Goal: Task Accomplishment & Management: Manage account settings

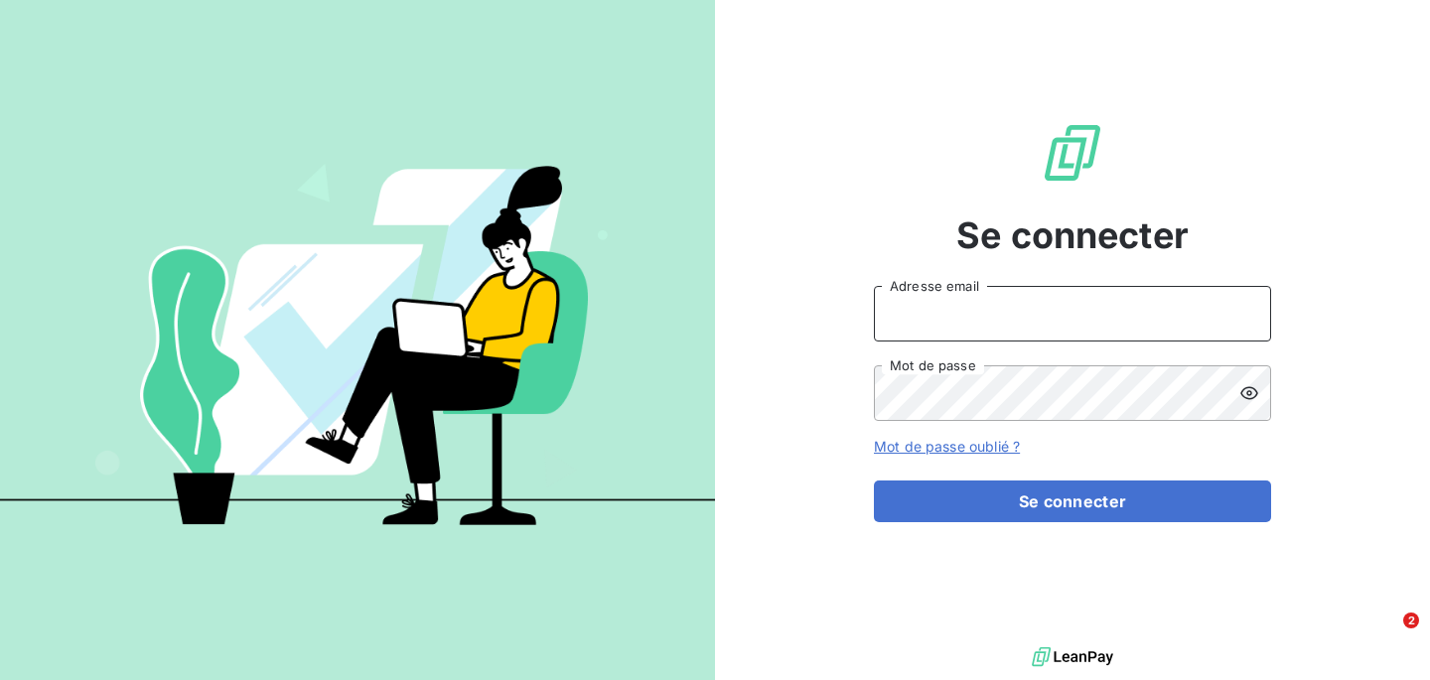
click at [970, 290] on input "Adresse email" at bounding box center [1072, 314] width 397 height 56
type input "[PERSON_NAME][EMAIL_ADDRESS][DOMAIN_NAME]"
click at [874, 481] on button "Se connecter" at bounding box center [1072, 502] width 397 height 42
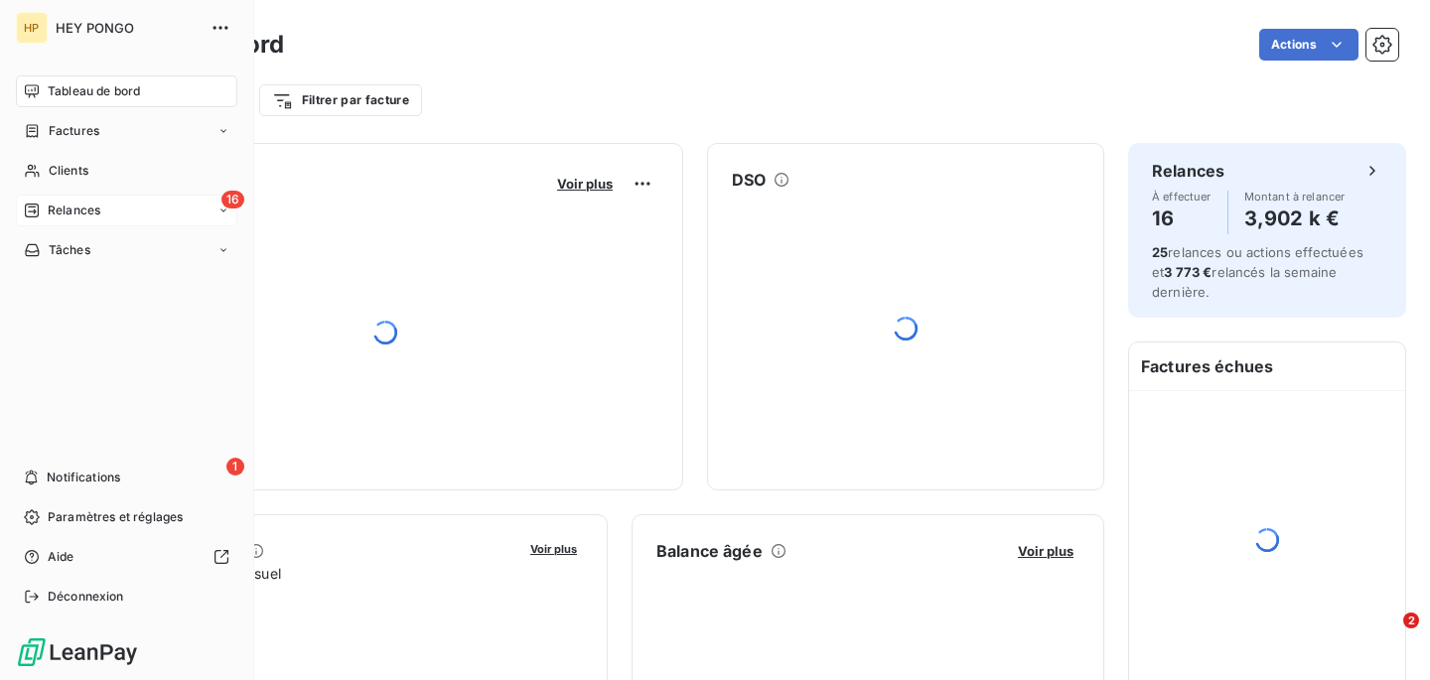
click at [64, 213] on span "Relances" at bounding box center [74, 211] width 53 height 18
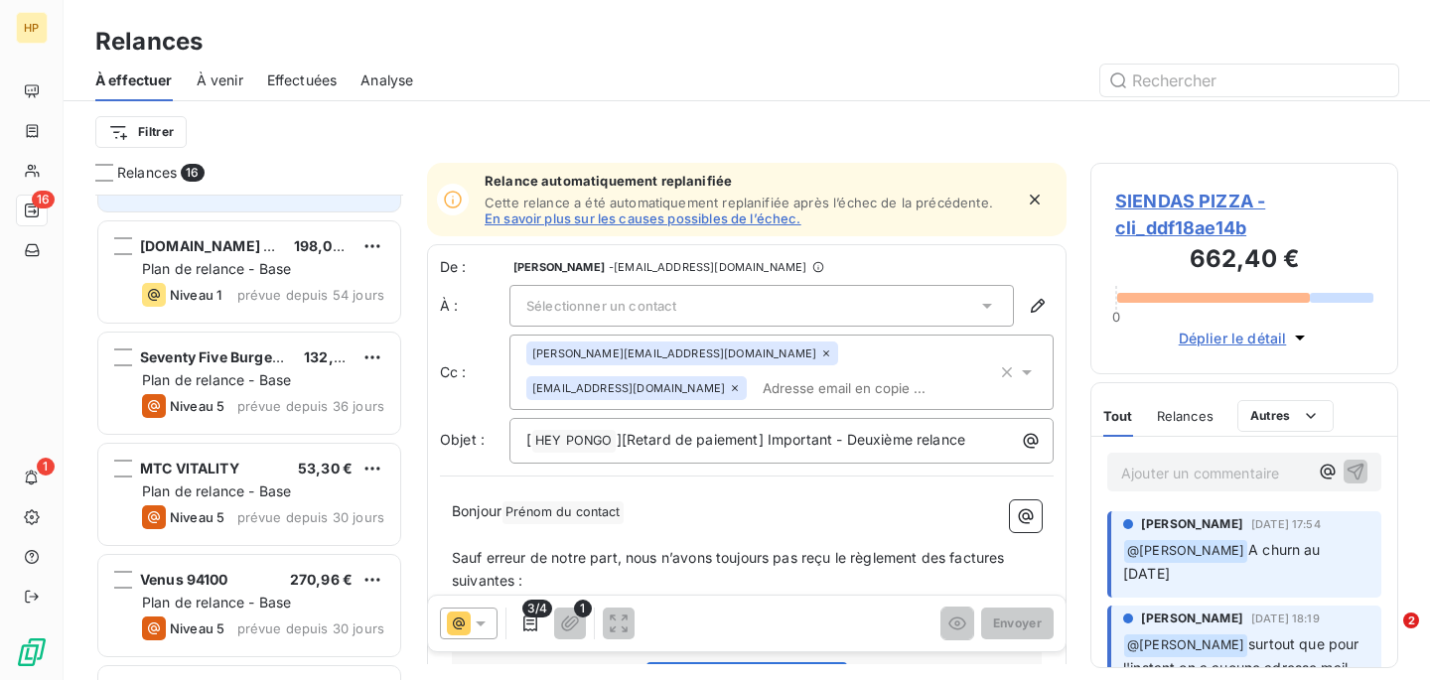
scroll to position [226, 0]
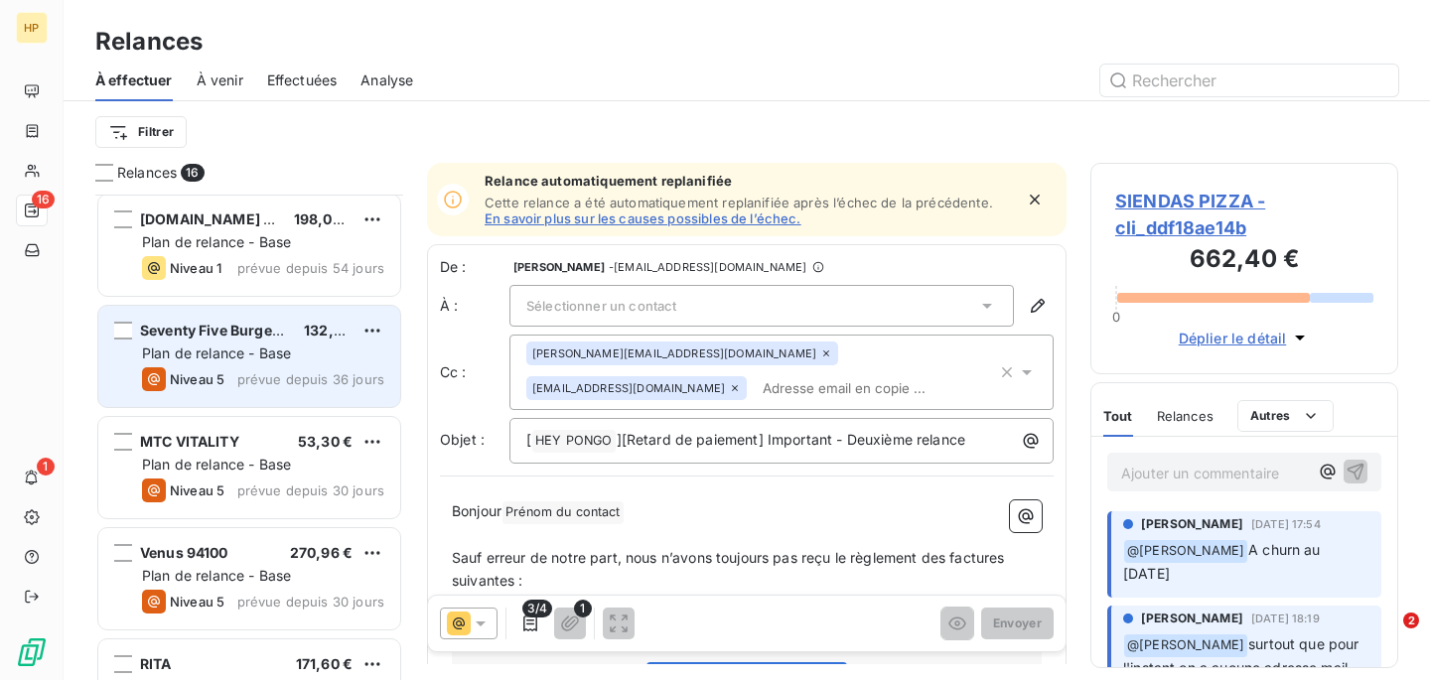
click at [287, 374] on span "prévue depuis 36 jours" at bounding box center [310, 379] width 147 height 16
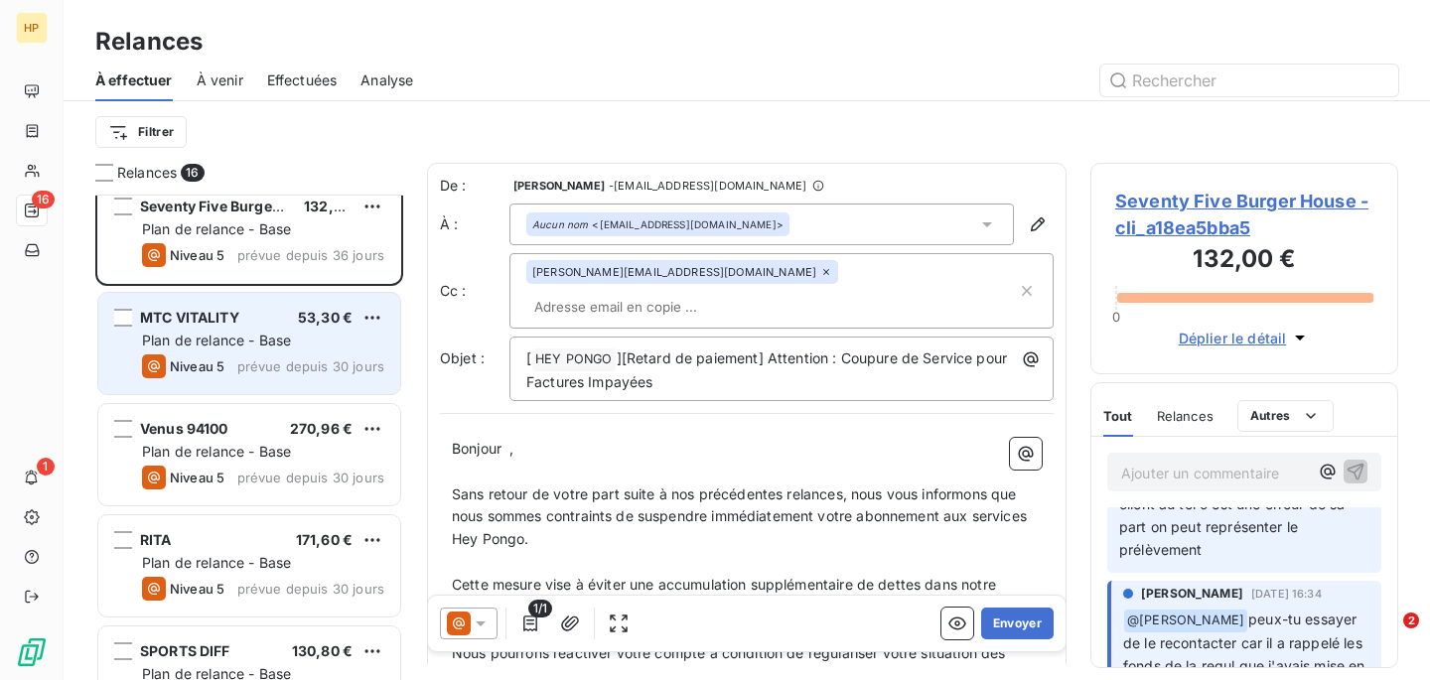
scroll to position [354, 0]
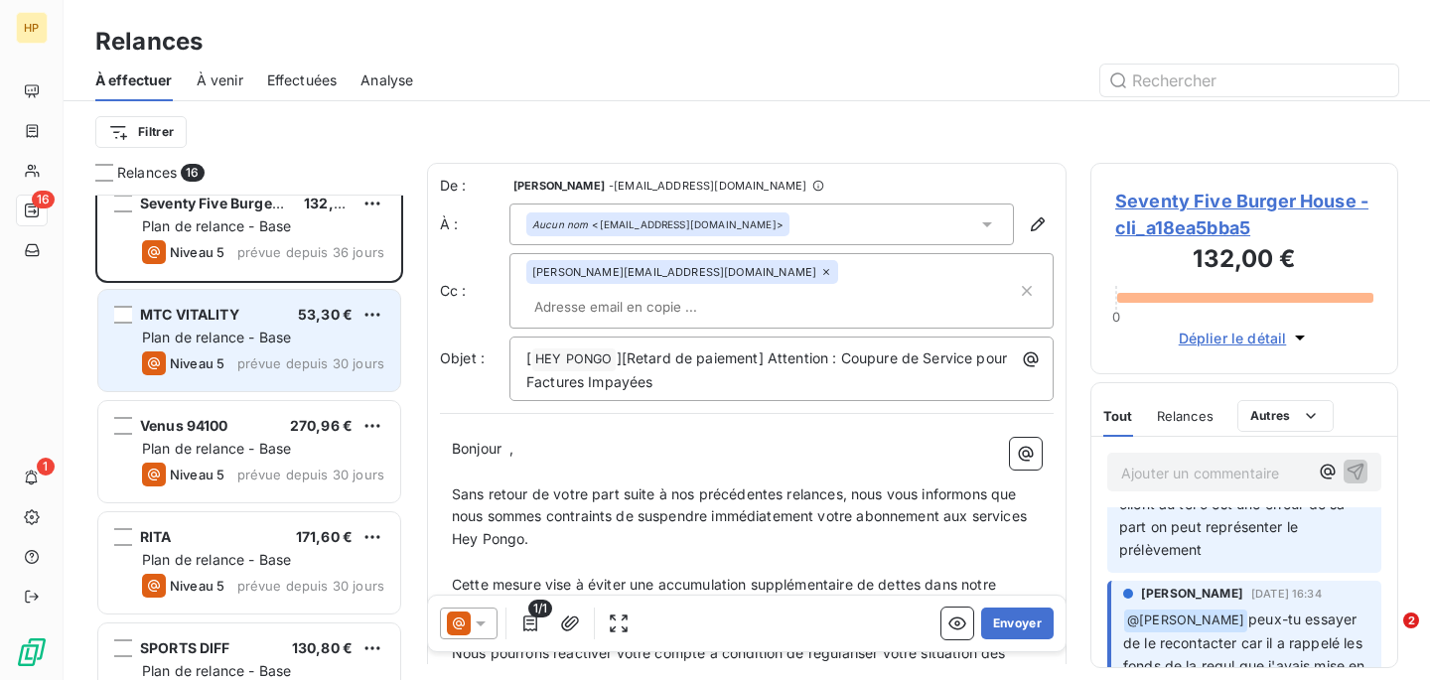
click at [266, 332] on span "Plan de relance - Base" at bounding box center [216, 337] width 149 height 17
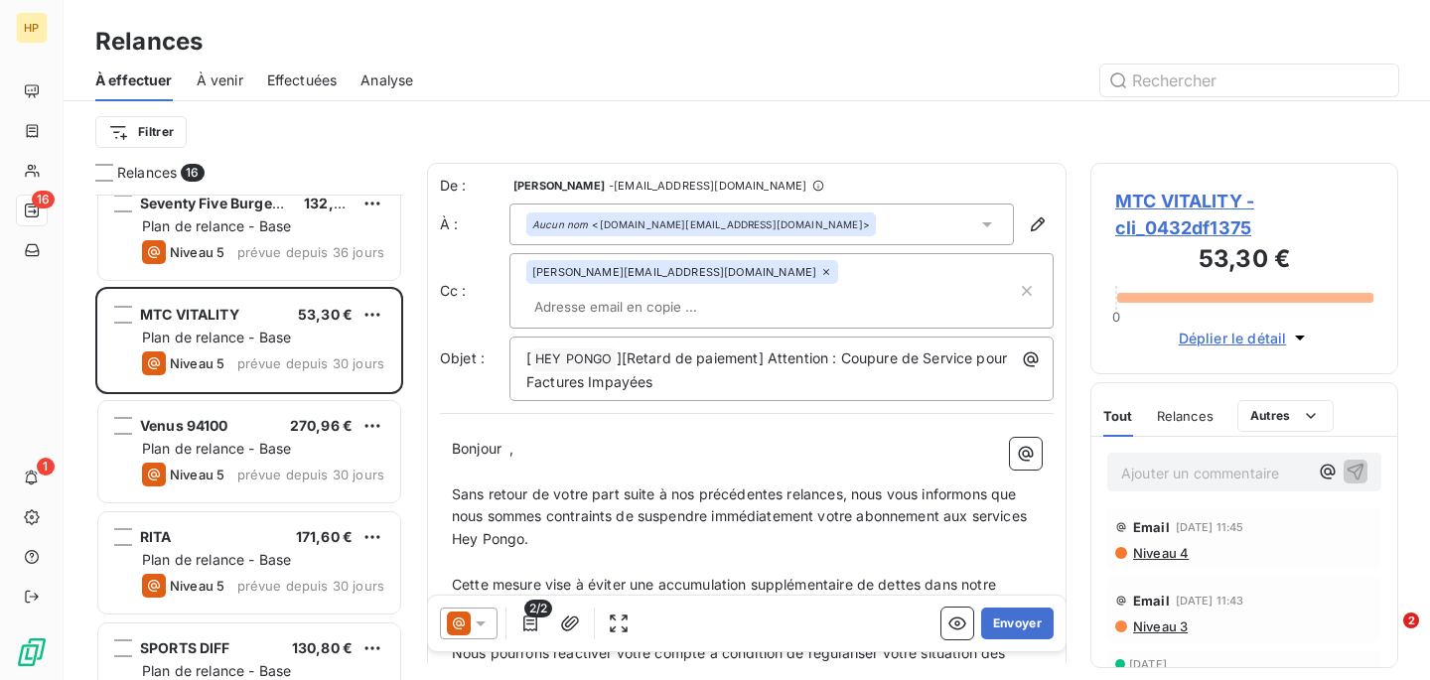
scroll to position [117, 0]
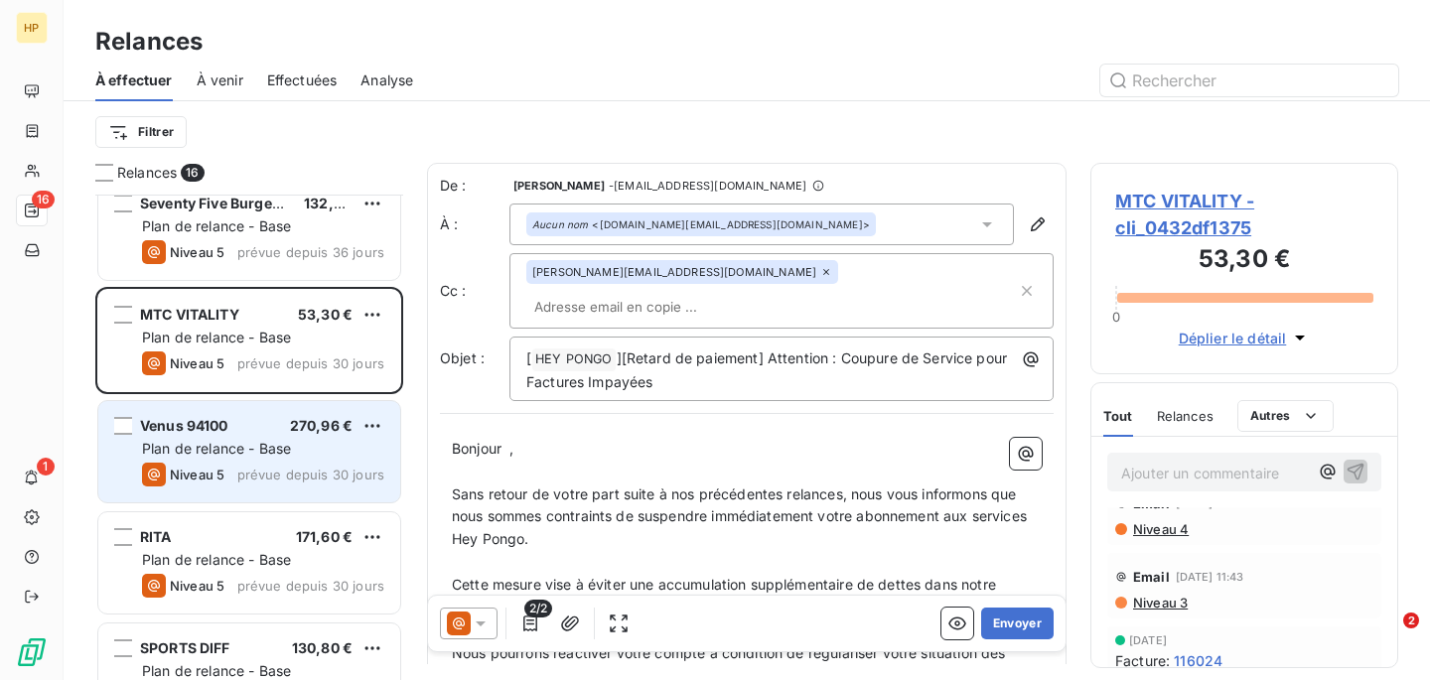
click at [237, 472] on div "Niveau 5 prévue depuis 30 jours" at bounding box center [263, 475] width 242 height 24
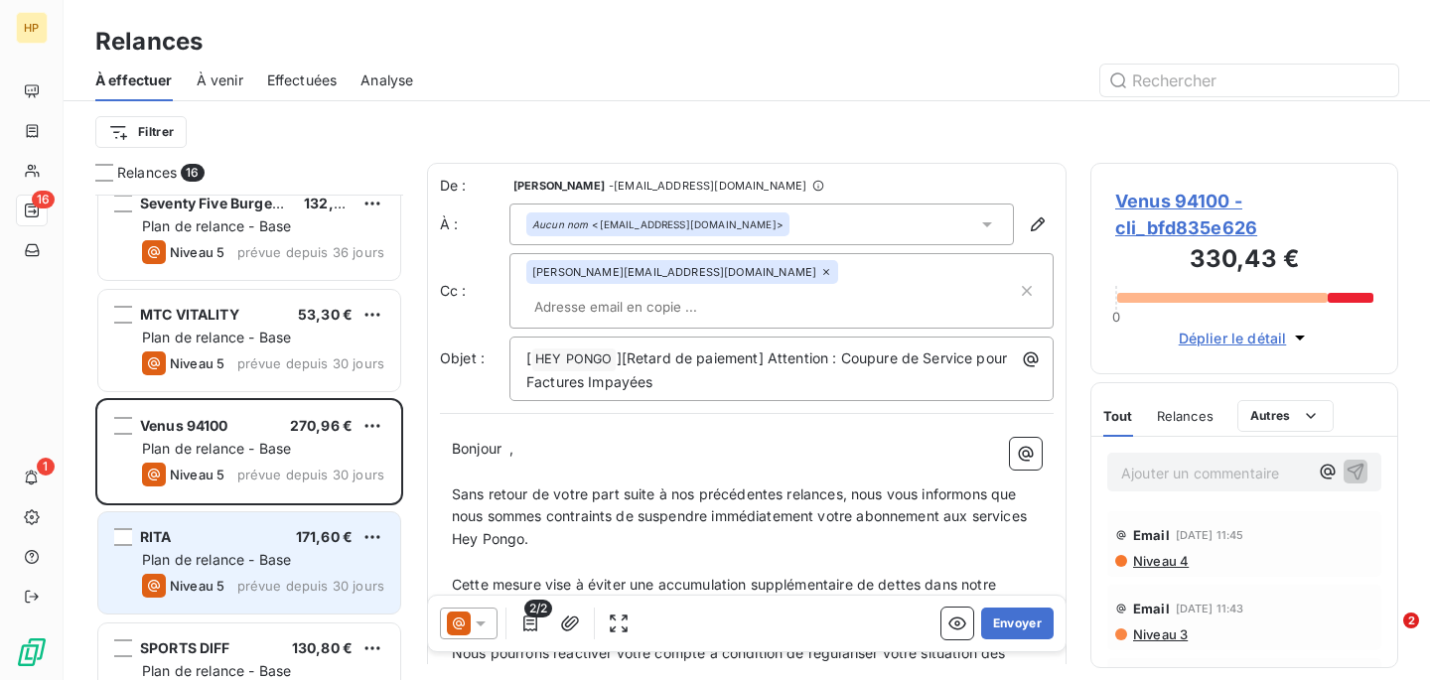
click at [227, 544] on div "RITA 171,60 €" at bounding box center [263, 537] width 242 height 18
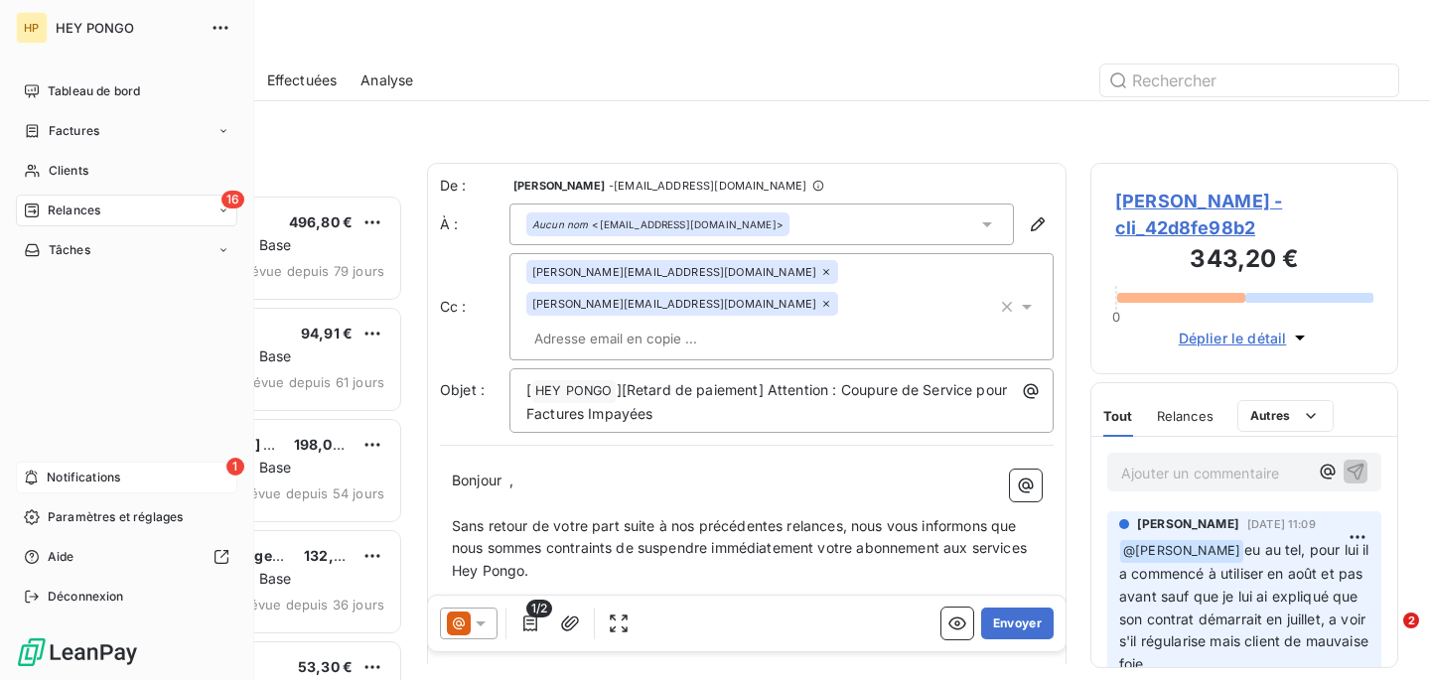
click at [109, 487] on div "1 Notifications" at bounding box center [126, 478] width 221 height 32
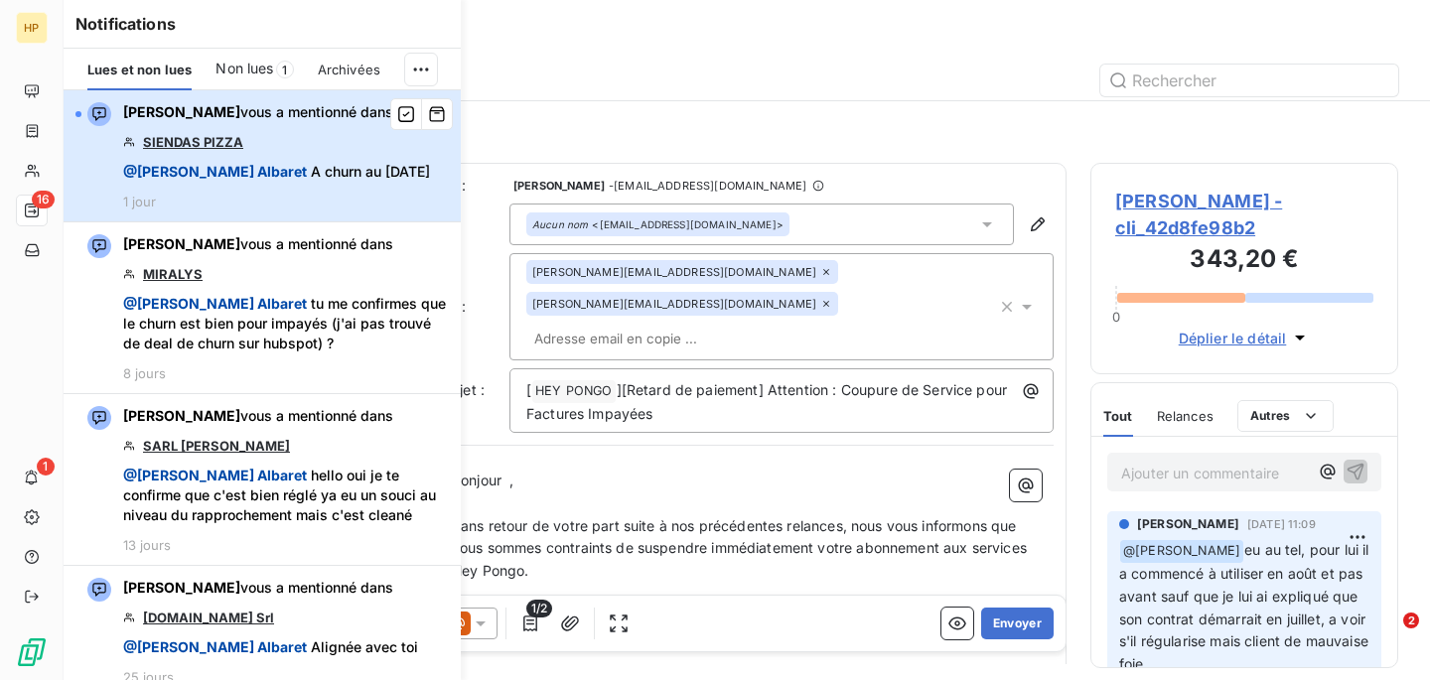
click at [339, 163] on span "@ [PERSON_NAME] A churn au [DATE]" at bounding box center [276, 172] width 307 height 20
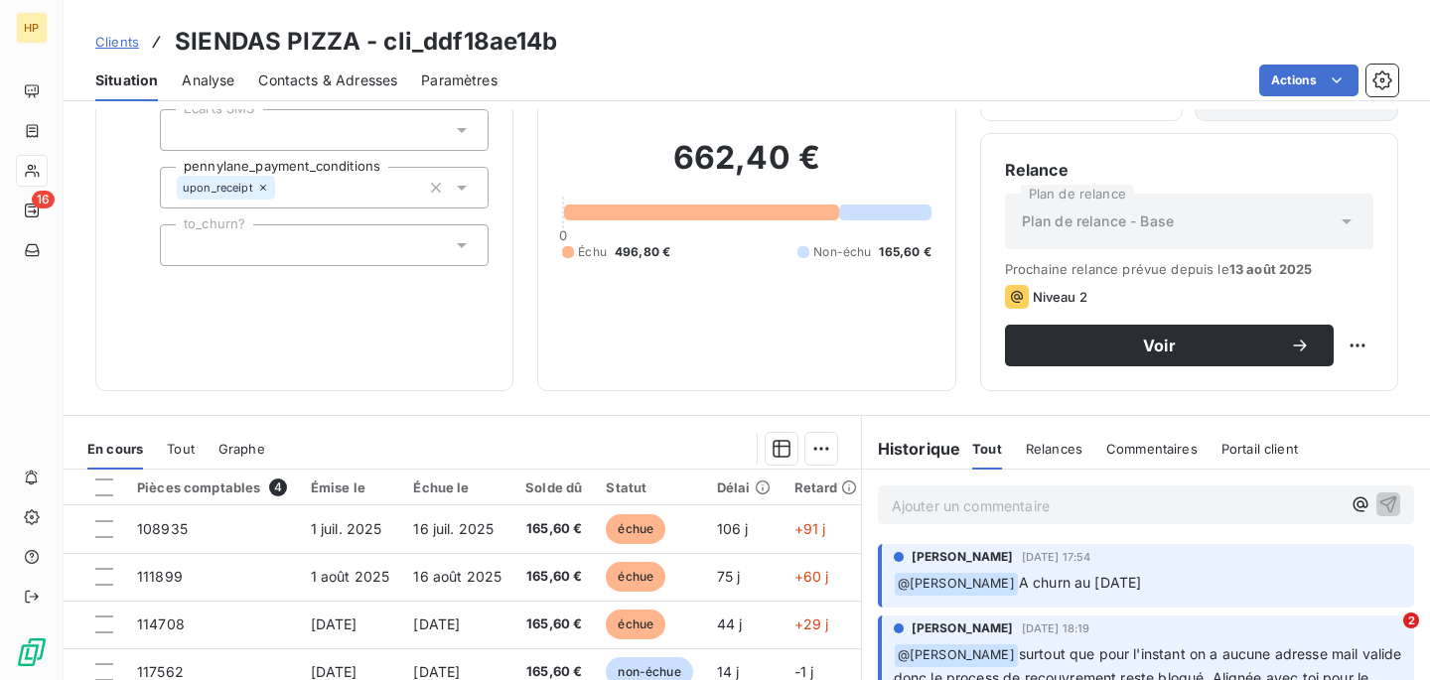
scroll to position [169, 0]
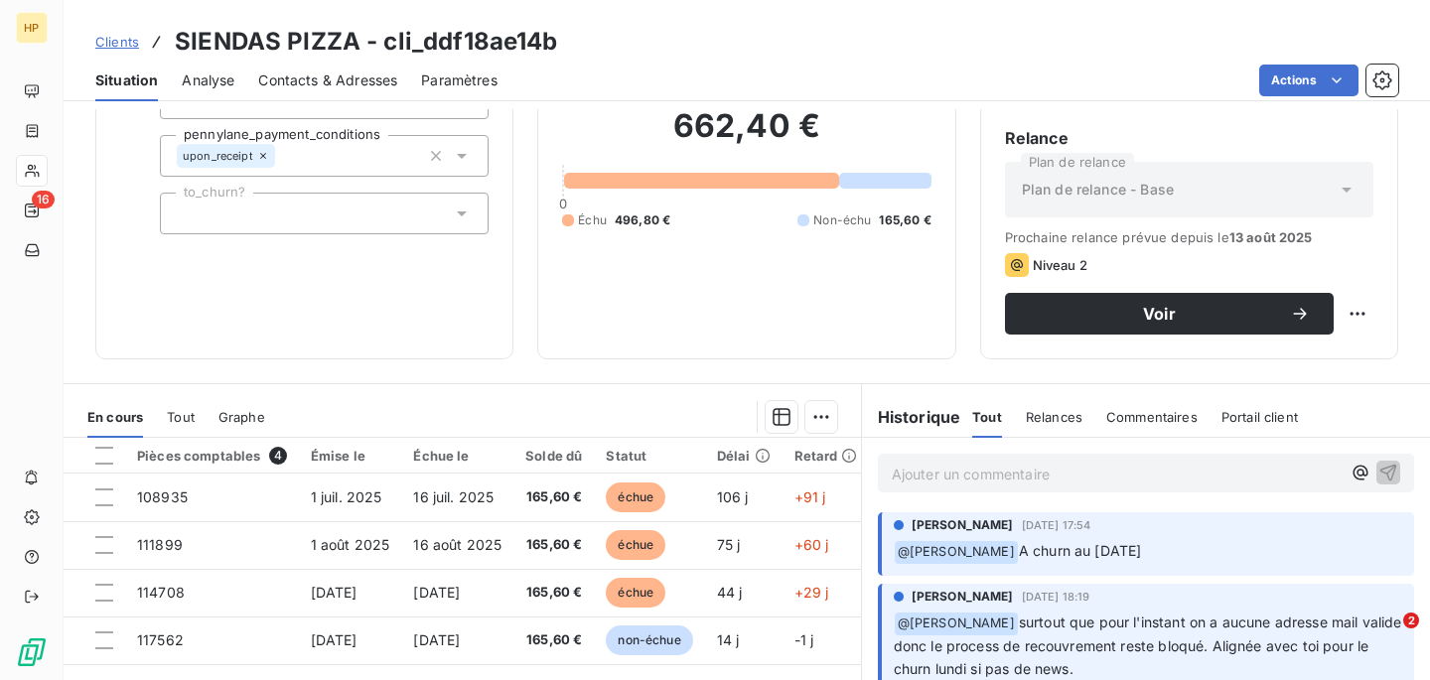
click at [984, 474] on p "Ajouter un commentaire ﻿" at bounding box center [1116, 474] width 449 height 25
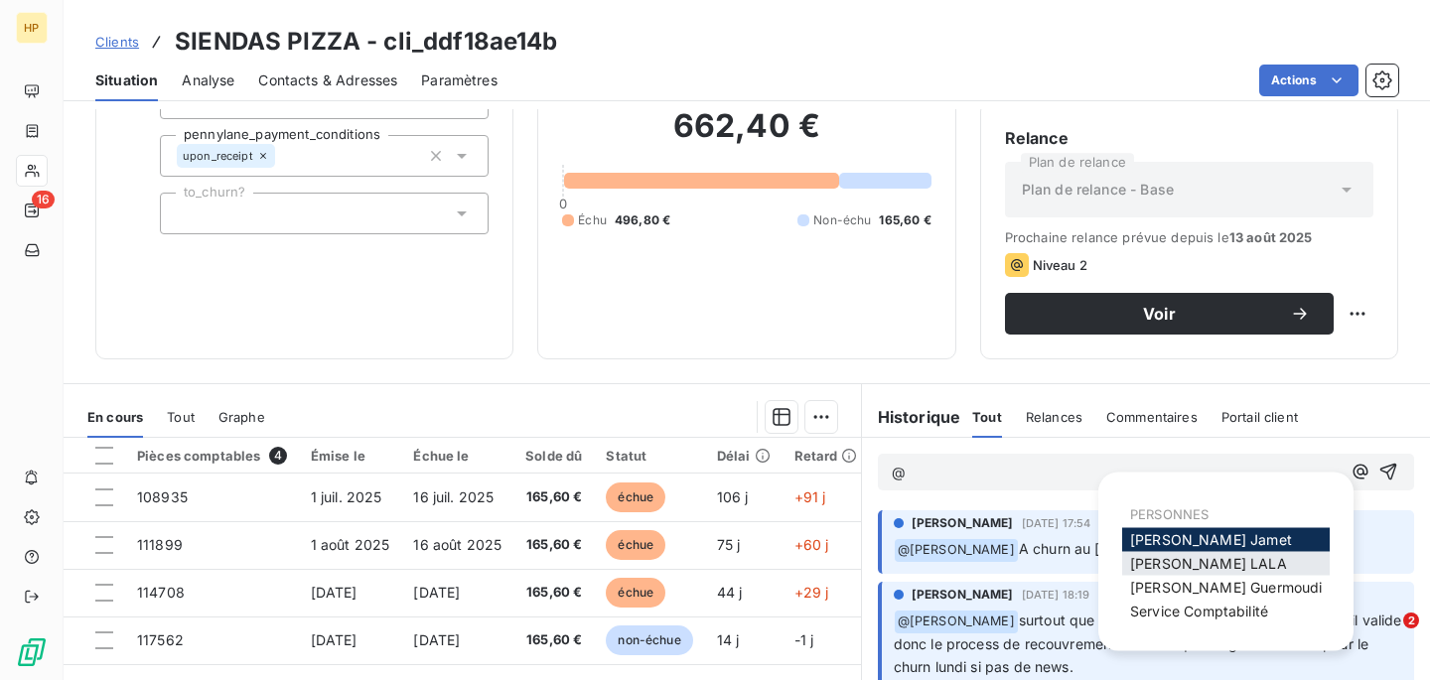
click at [1206, 564] on span "[PERSON_NAME]" at bounding box center [1208, 563] width 157 height 17
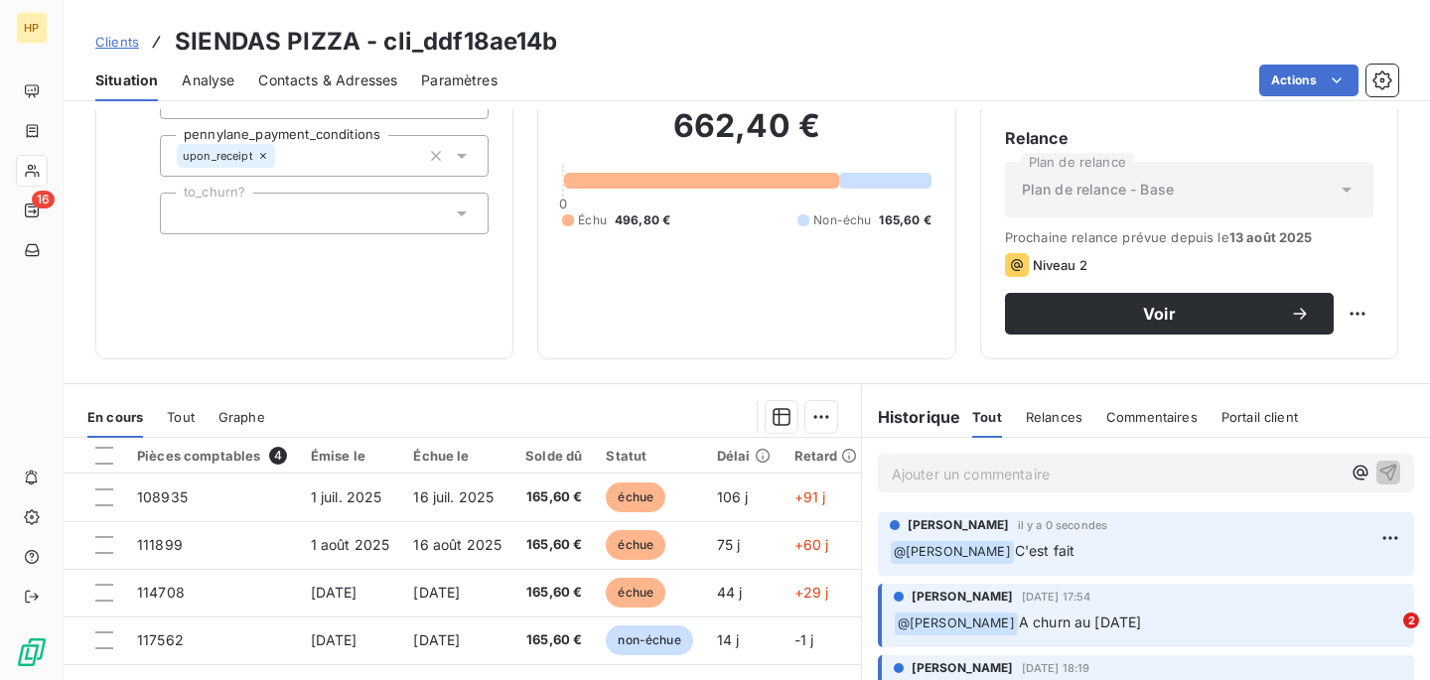
scroll to position [0, 0]
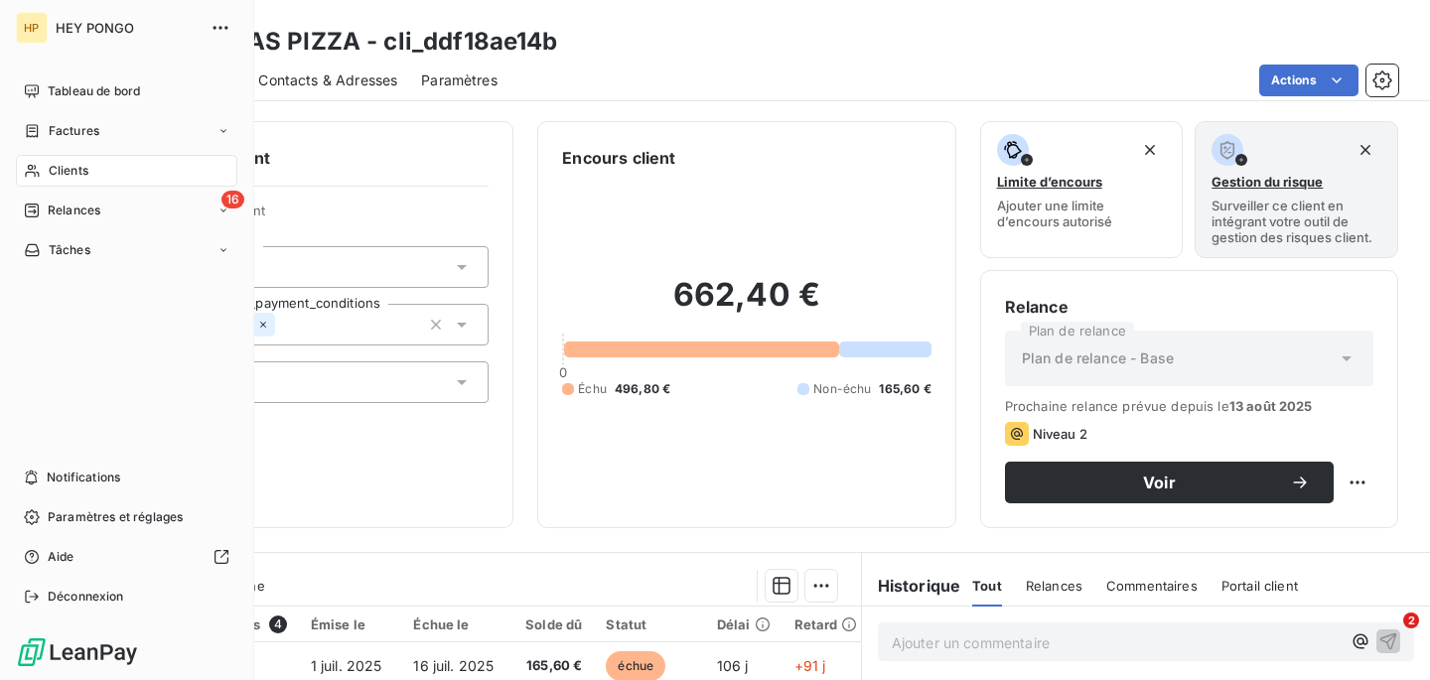
click at [76, 167] on span "Clients" at bounding box center [69, 171] width 40 height 18
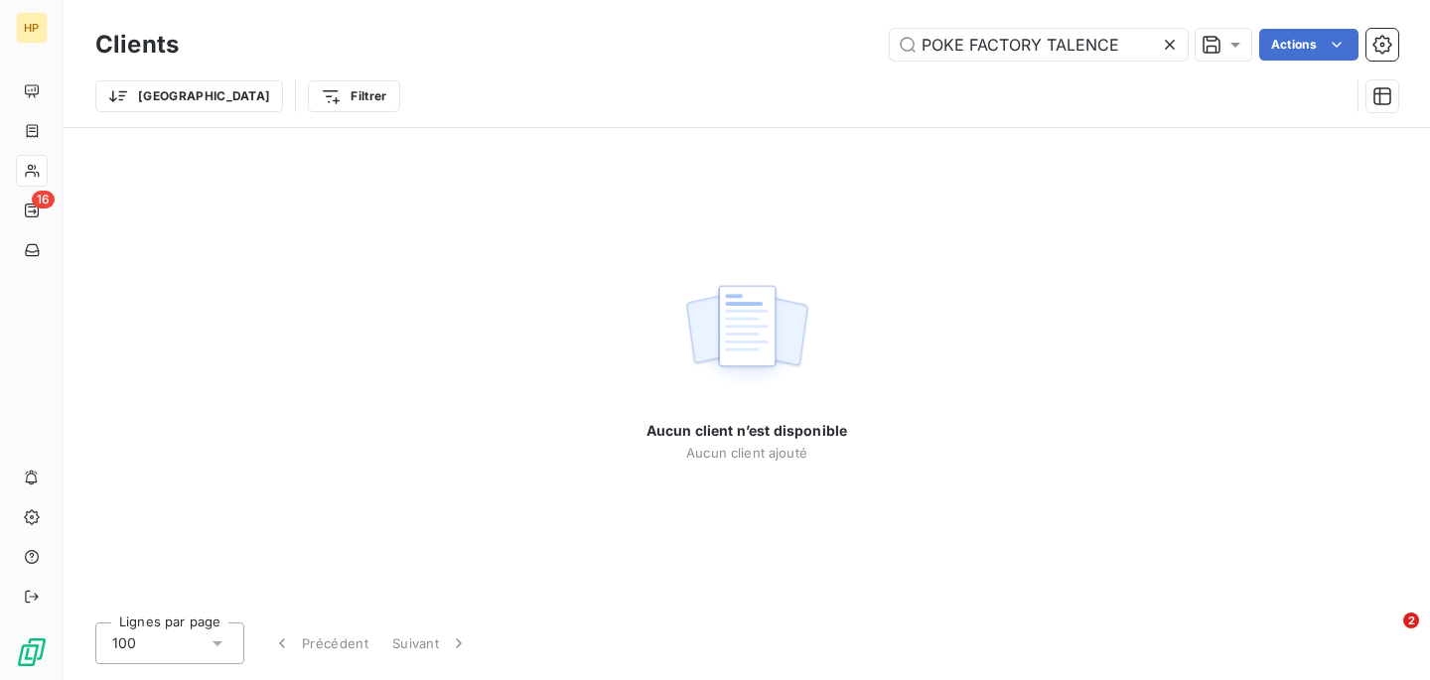
click at [1164, 47] on icon at bounding box center [1170, 45] width 20 height 20
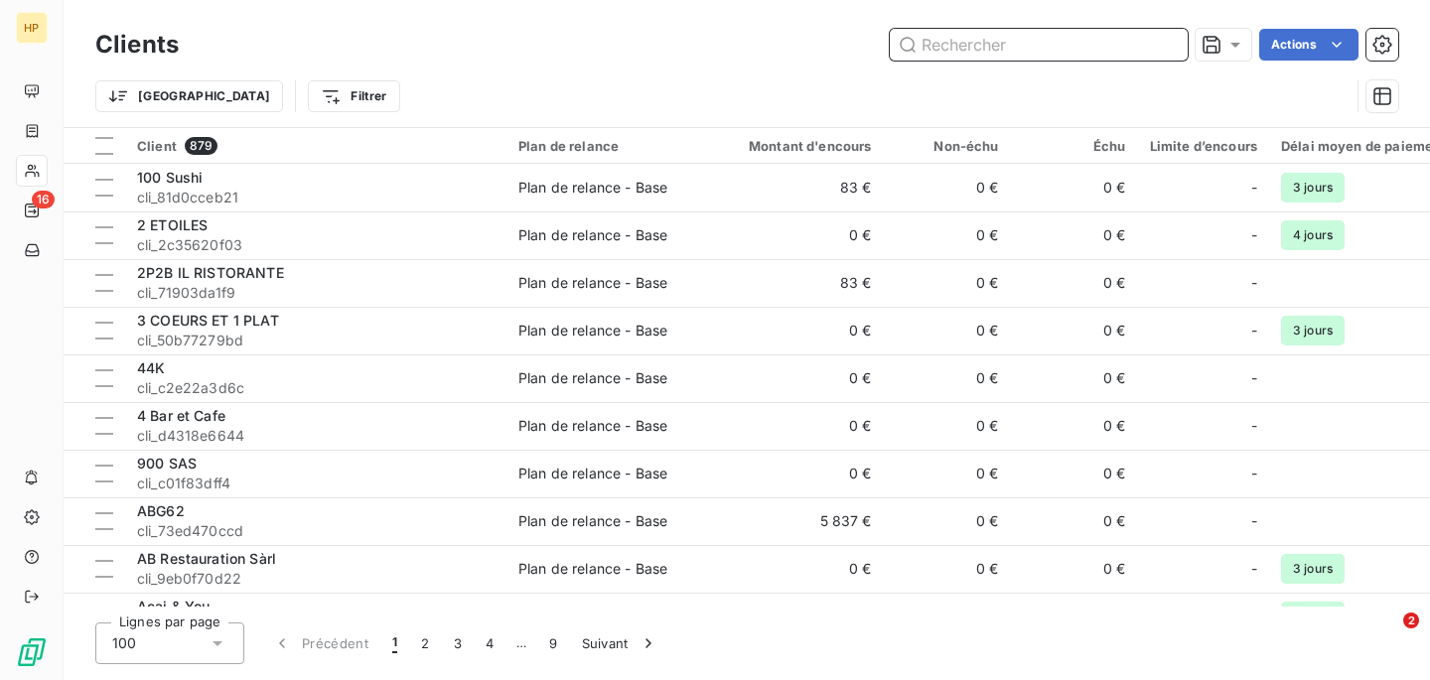
click at [1165, 49] on input "text" at bounding box center [1039, 45] width 298 height 32
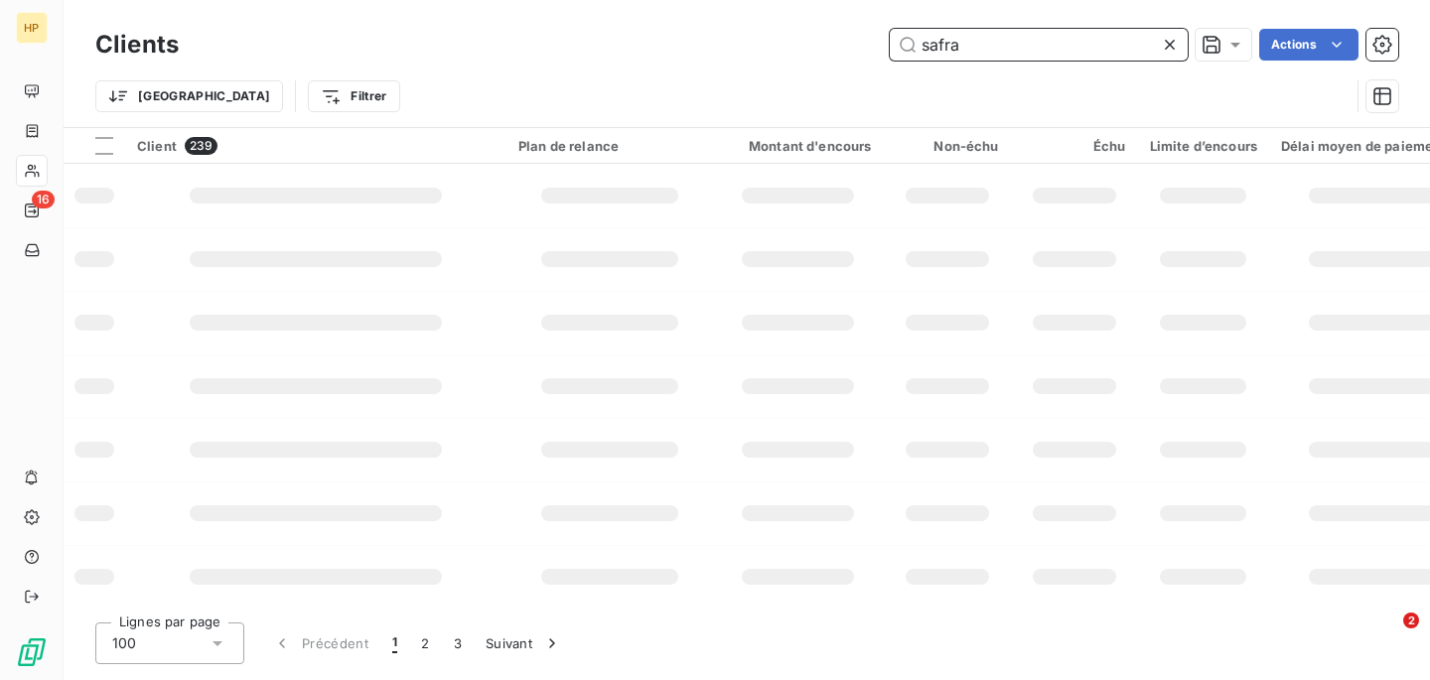
type input "safran"
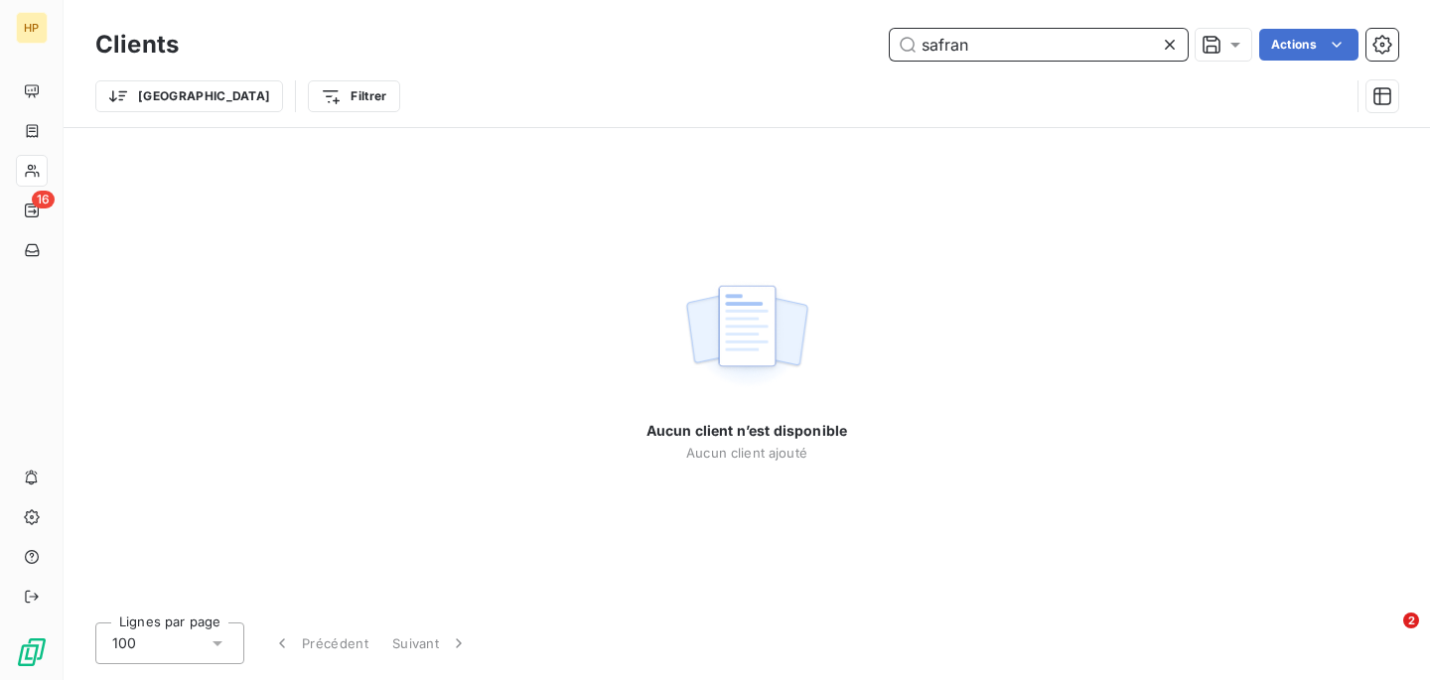
drag, startPoint x: 1001, startPoint y: 50, endPoint x: 887, endPoint y: 45, distance: 114.3
click at [896, 48] on input "safran" at bounding box center [1039, 45] width 298 height 32
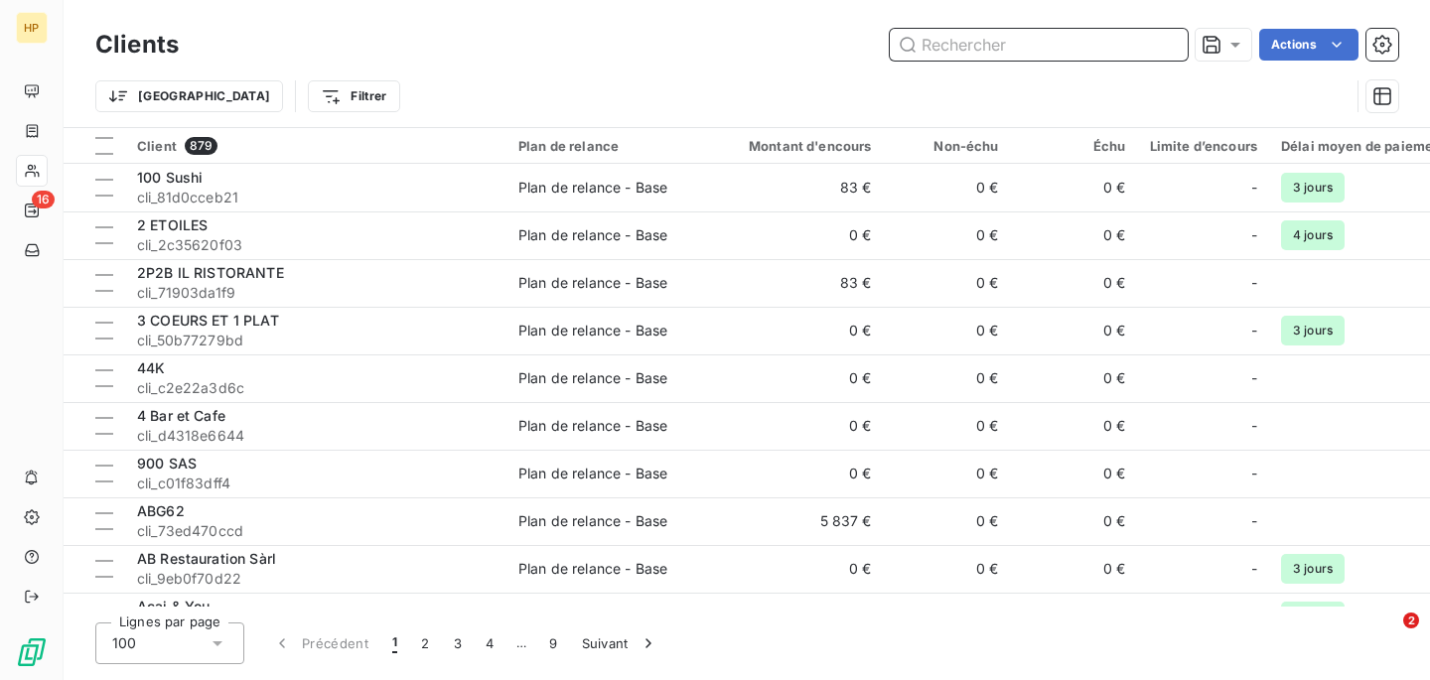
paste input "CHANDRER"
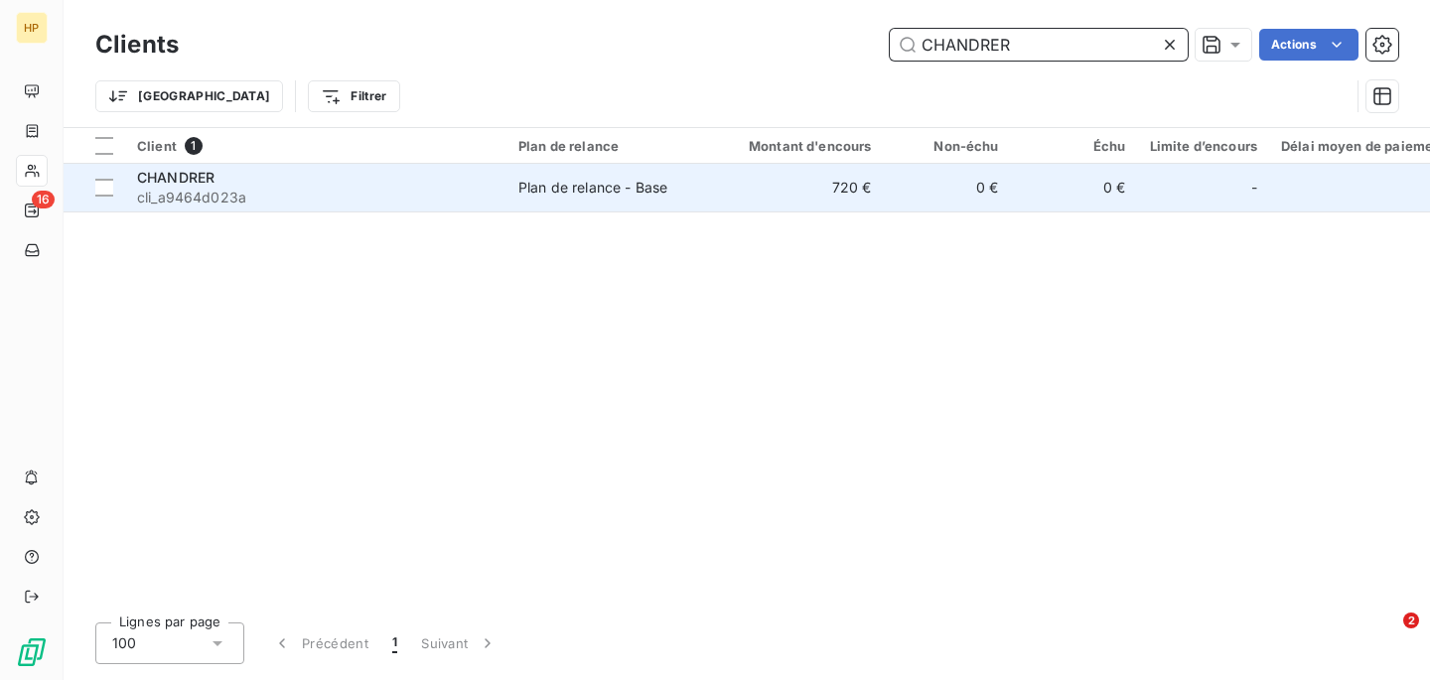
type input "CHANDRER"
click at [586, 194] on div "Plan de relance - Base" at bounding box center [592, 188] width 149 height 20
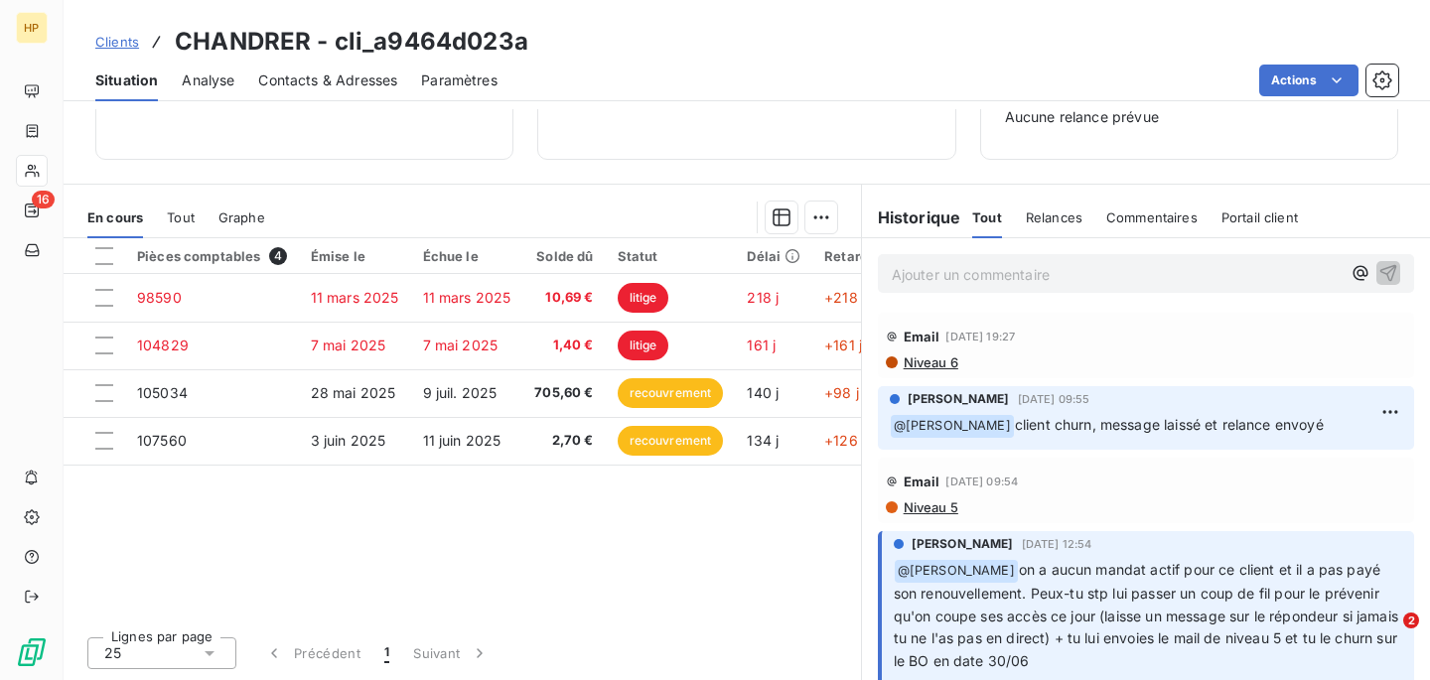
scroll to position [275, 0]
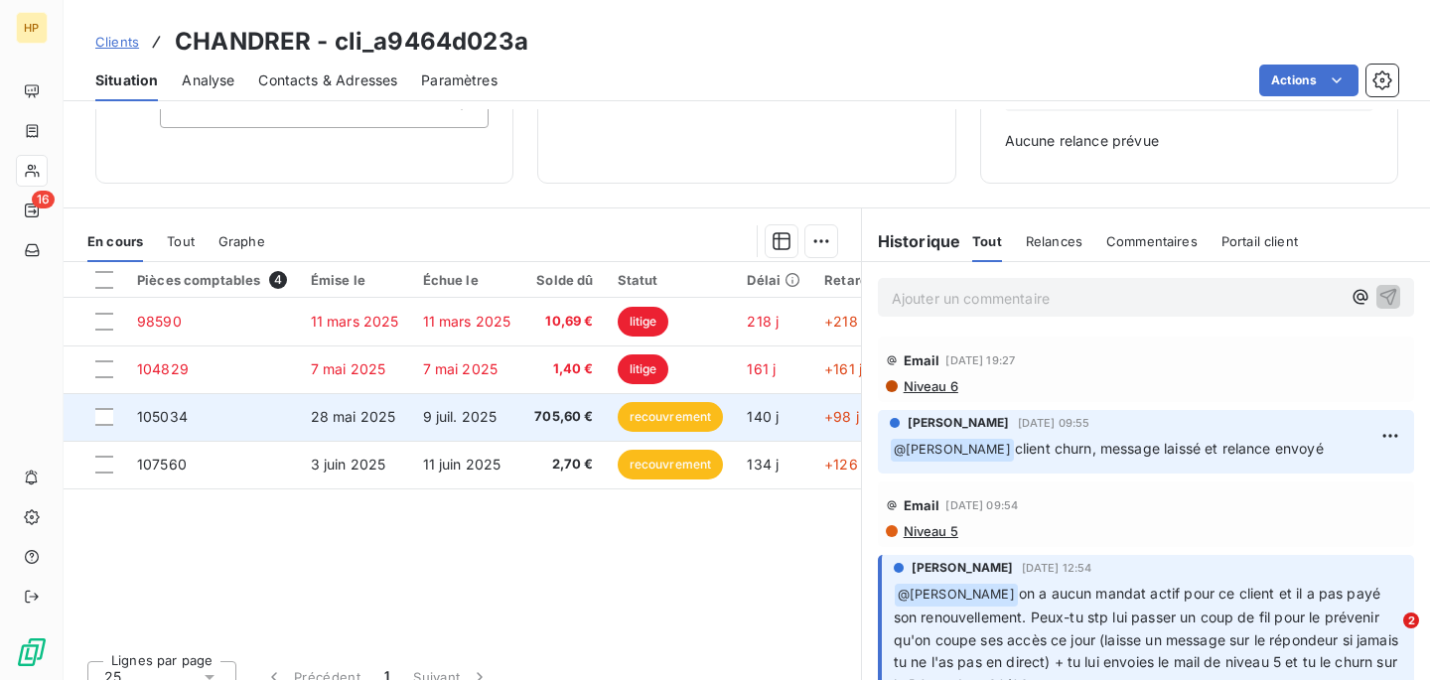
click at [411, 409] on td "9 juil. 2025" at bounding box center [467, 417] width 112 height 48
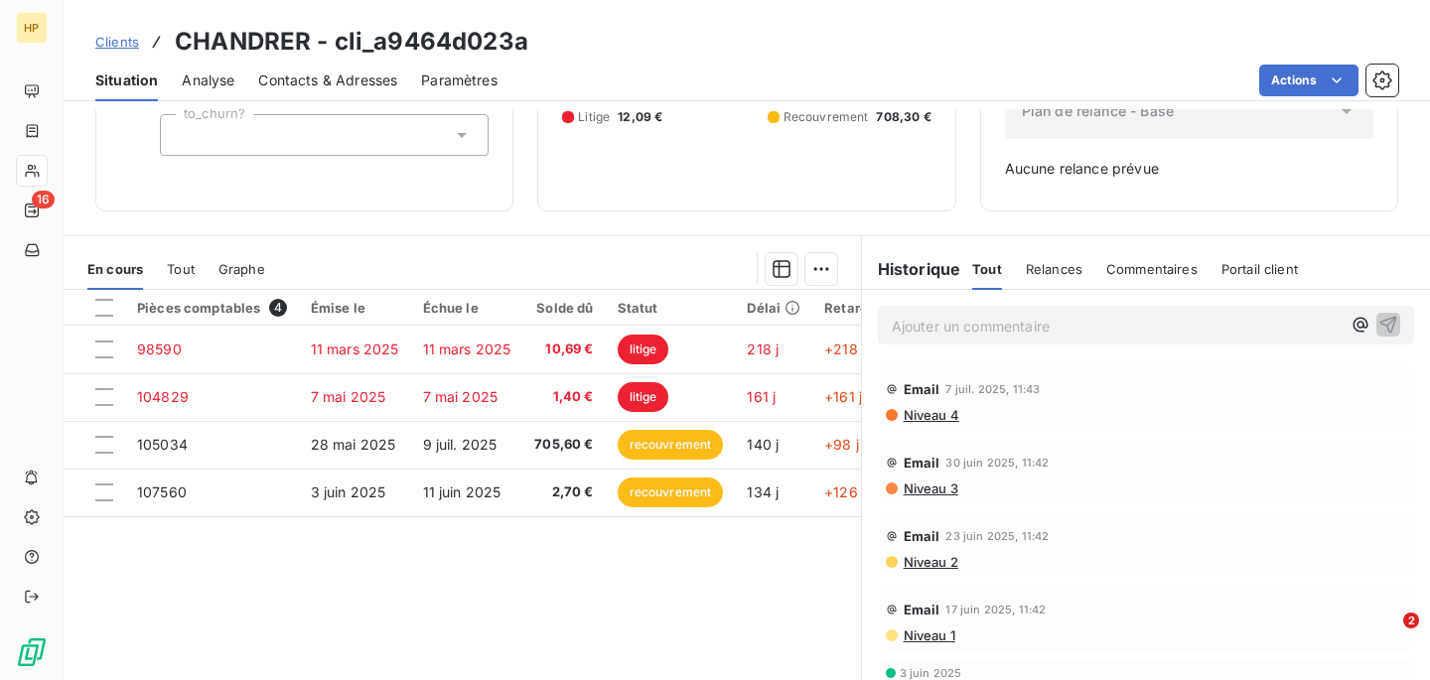
scroll to position [257, 0]
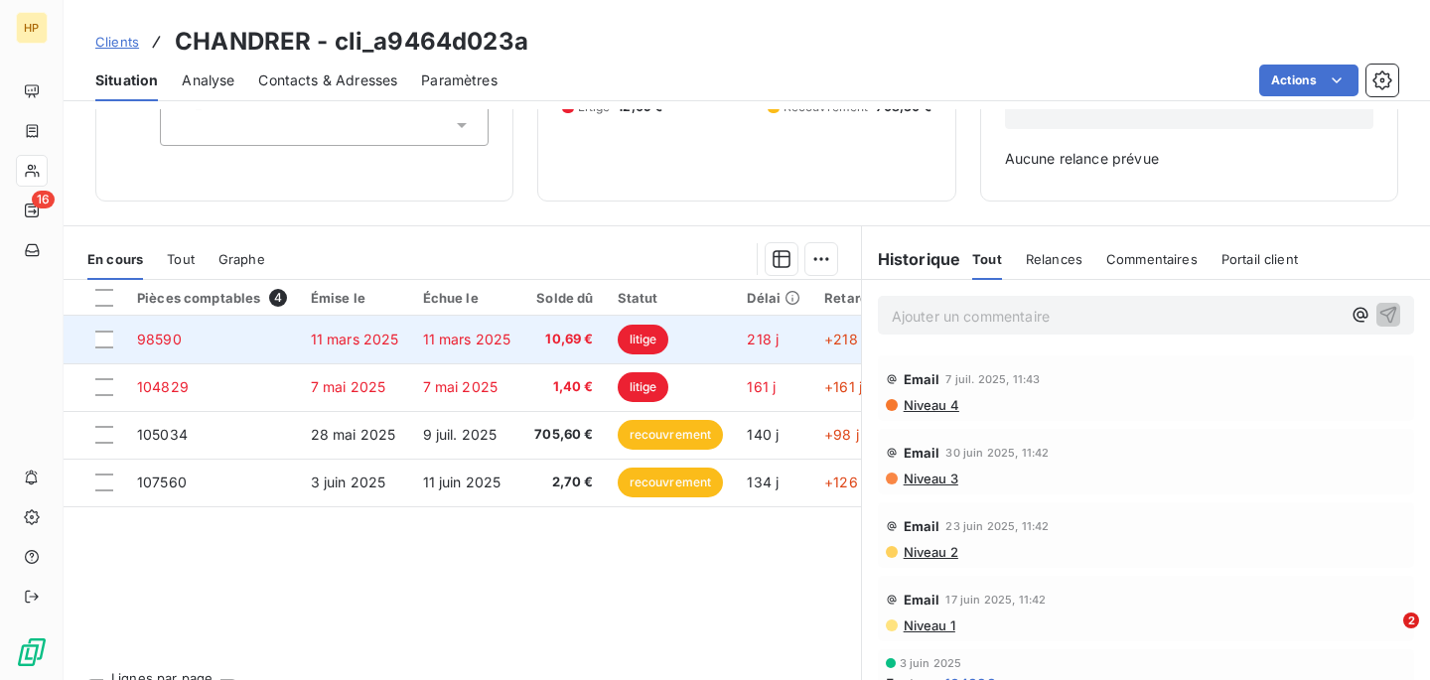
click at [640, 344] on span "litige" at bounding box center [644, 340] width 52 height 30
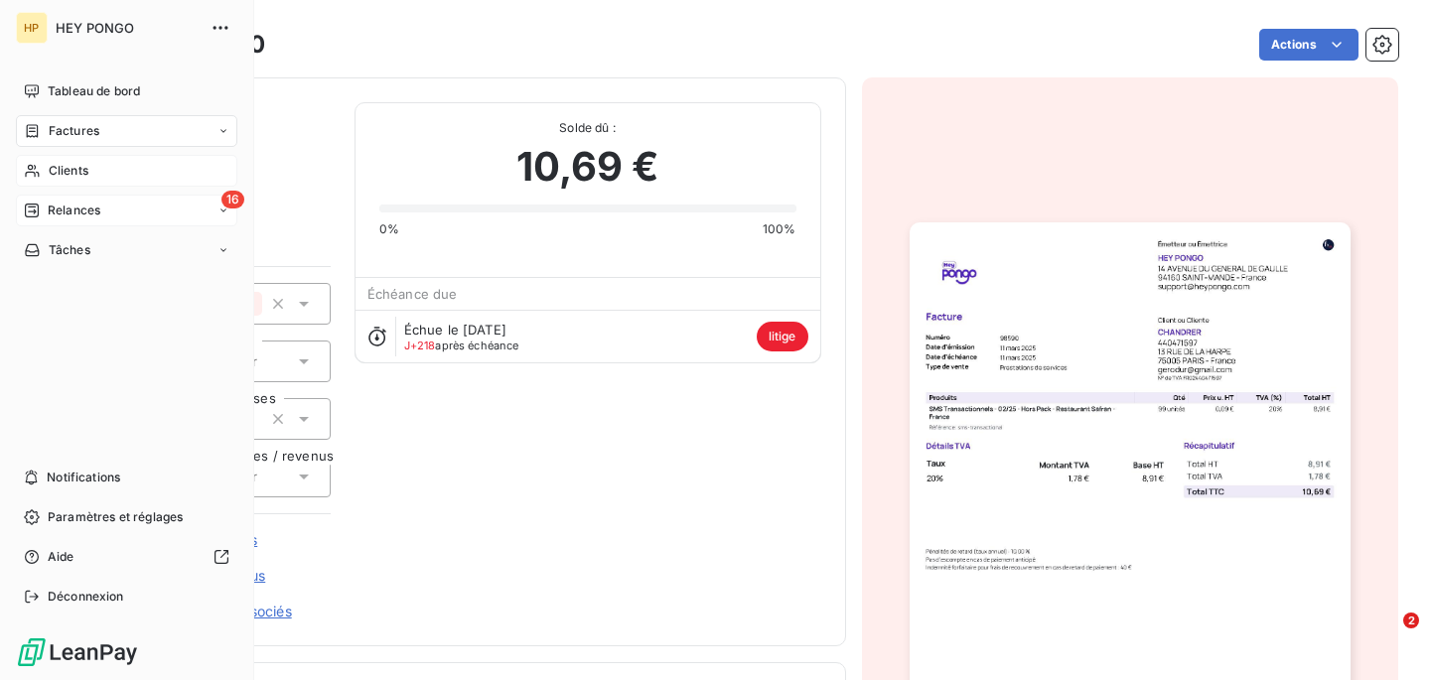
click at [53, 218] on span "Relances" at bounding box center [74, 211] width 53 height 18
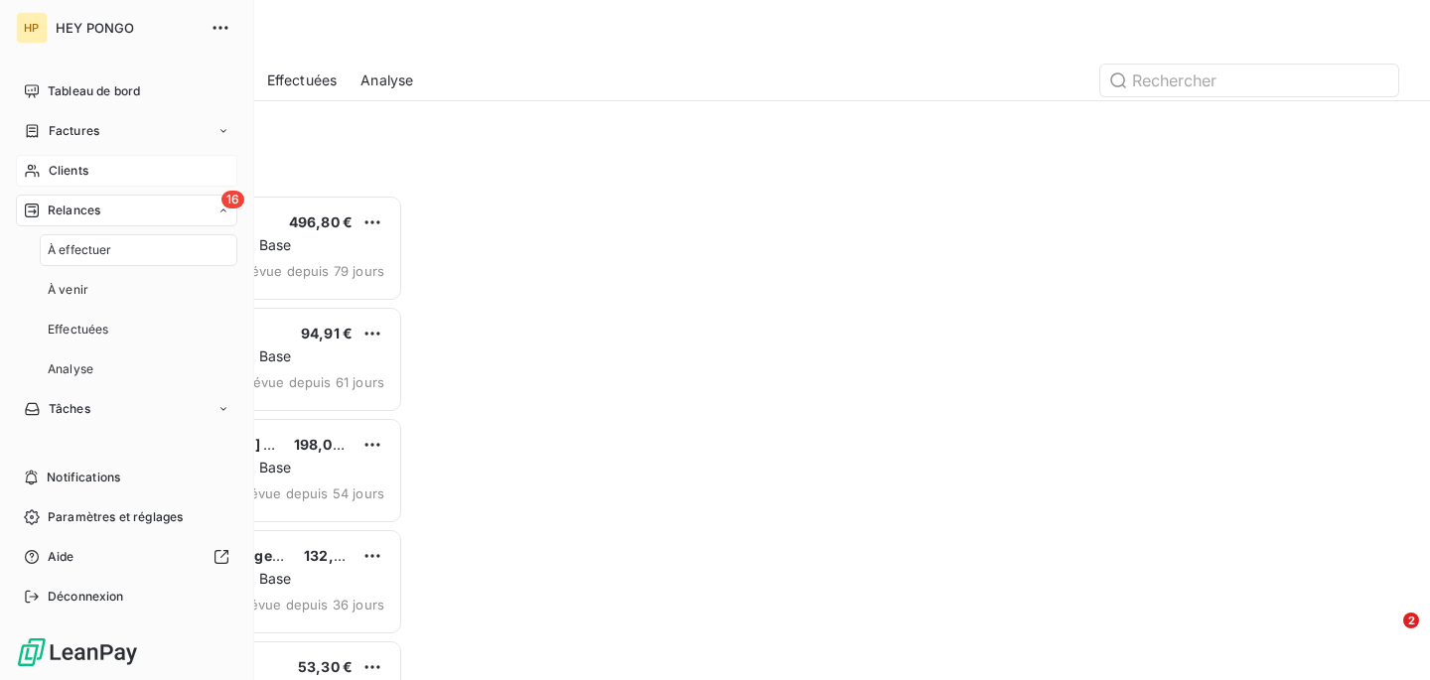
scroll to position [486, 308]
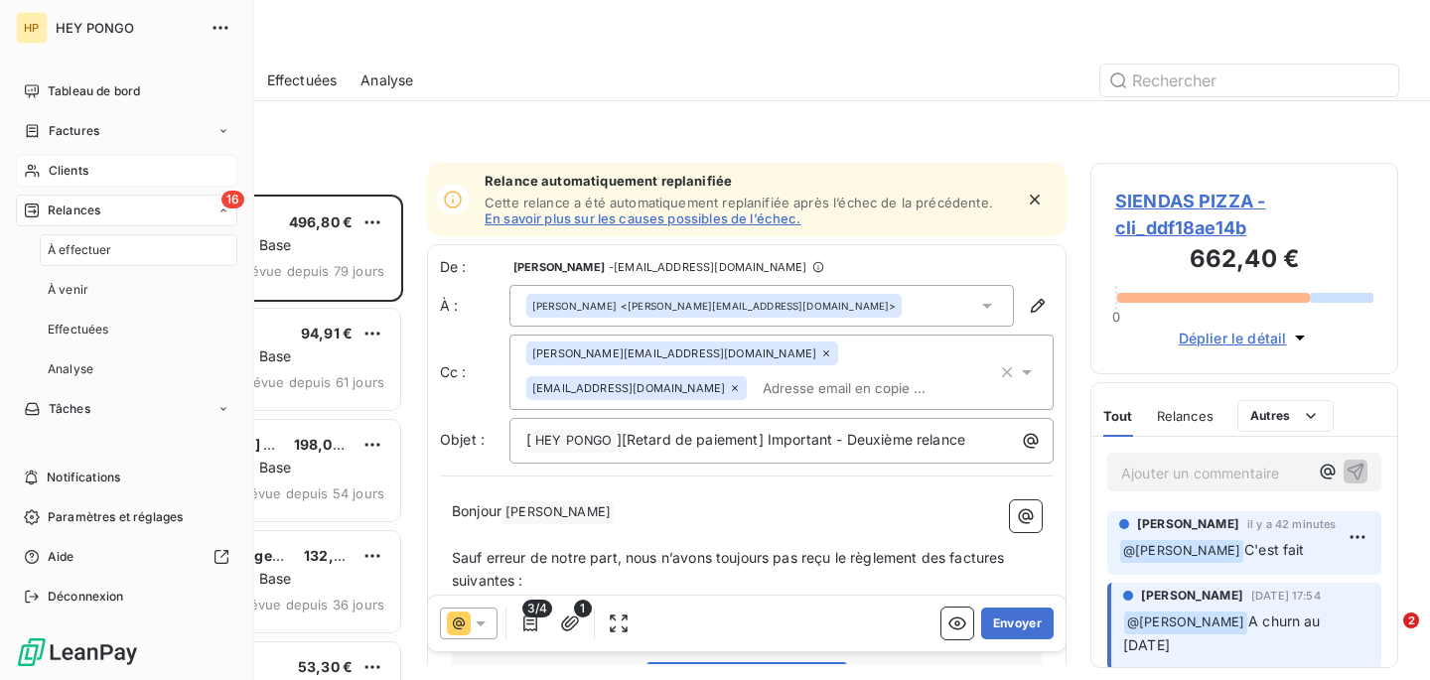
click at [92, 247] on span "À effectuer" at bounding box center [80, 250] width 65 height 18
